Goal: Navigation & Orientation: Find specific page/section

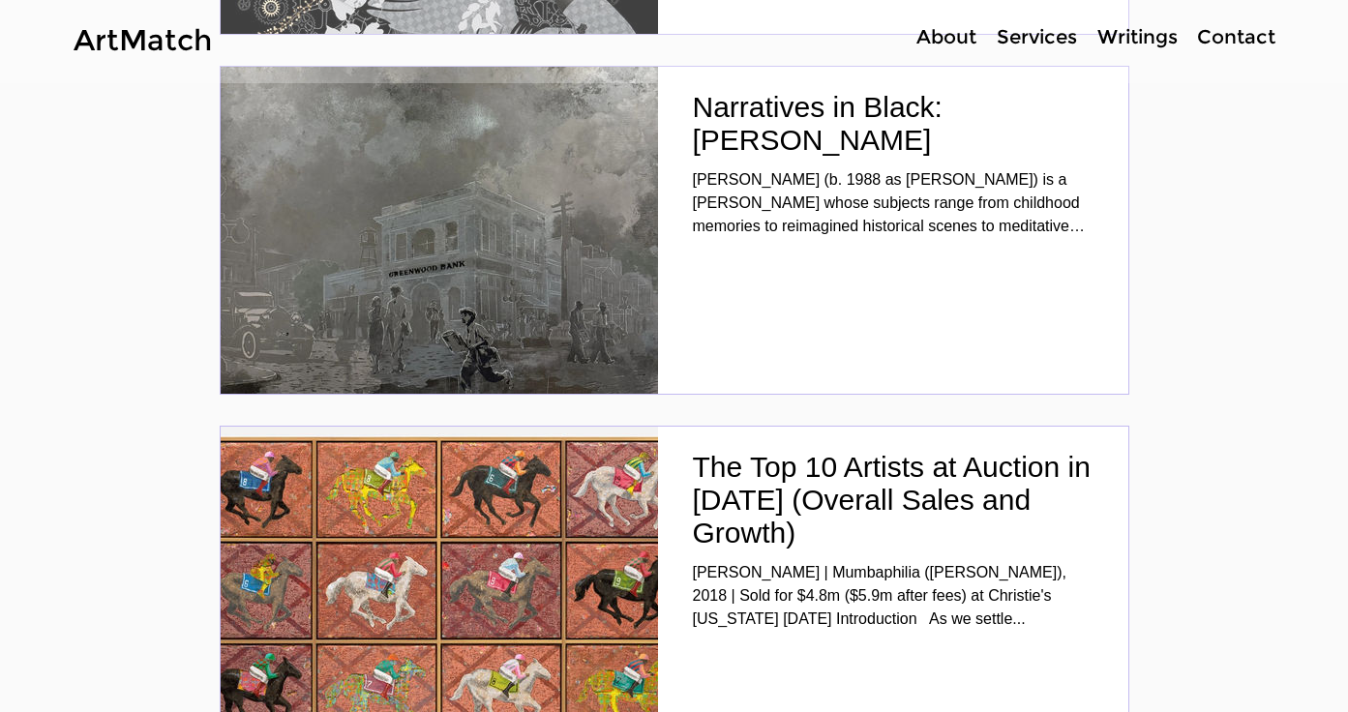
scroll to position [6598, 0]
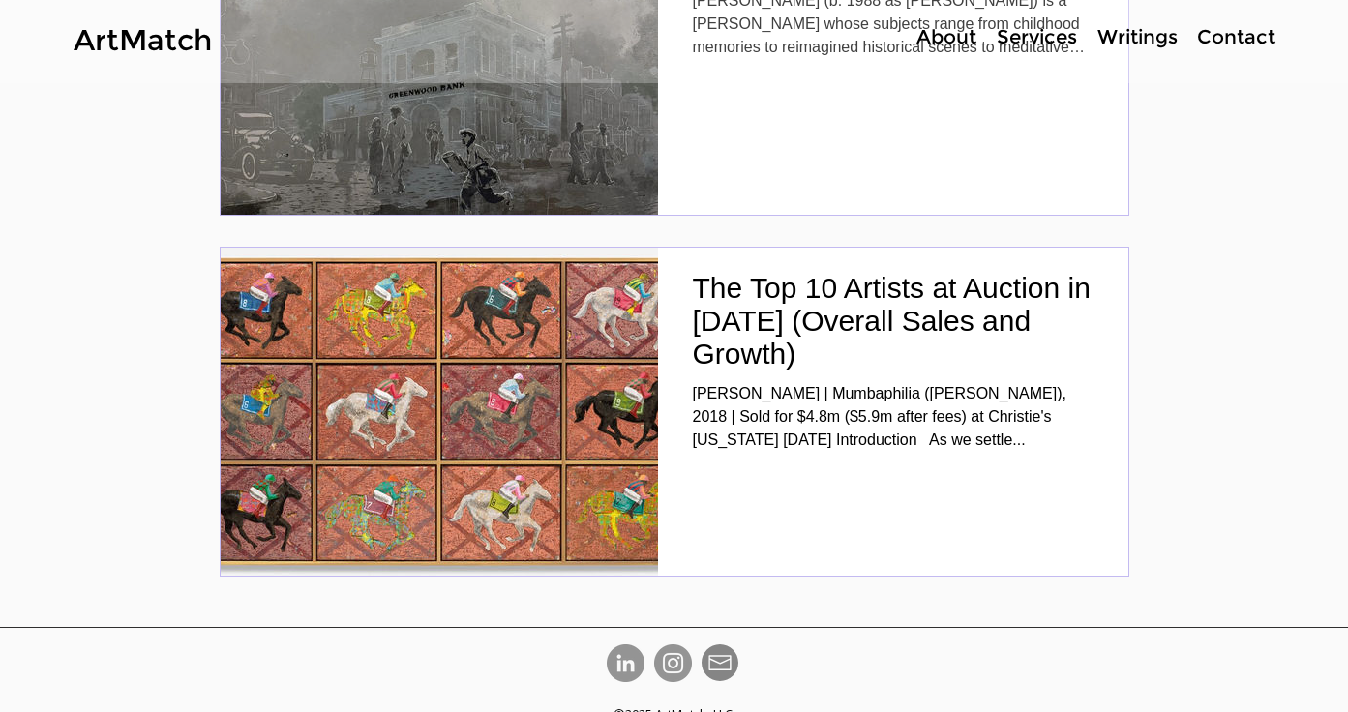
click at [1254, 35] on p "Contact" at bounding box center [1236, 37] width 98 height 28
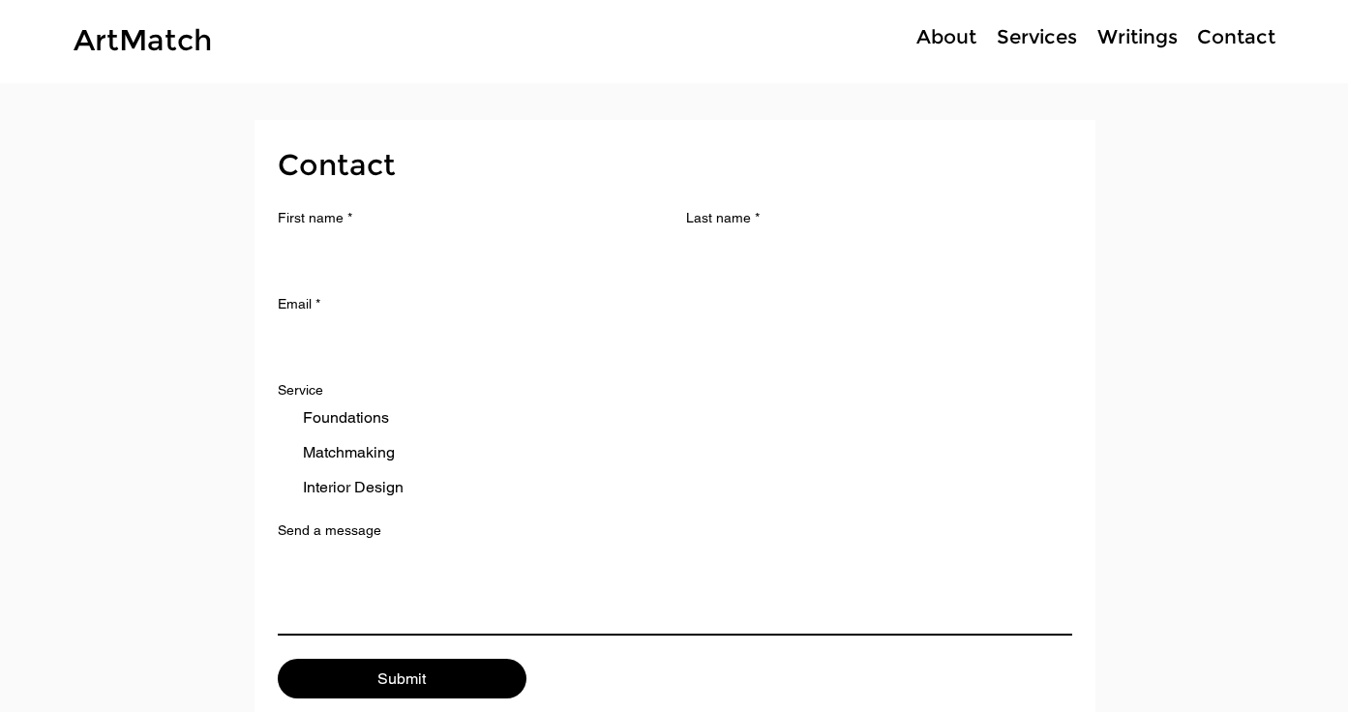
click at [1015, 47] on p "Services" at bounding box center [1037, 37] width 100 height 28
